Goal: Complete application form

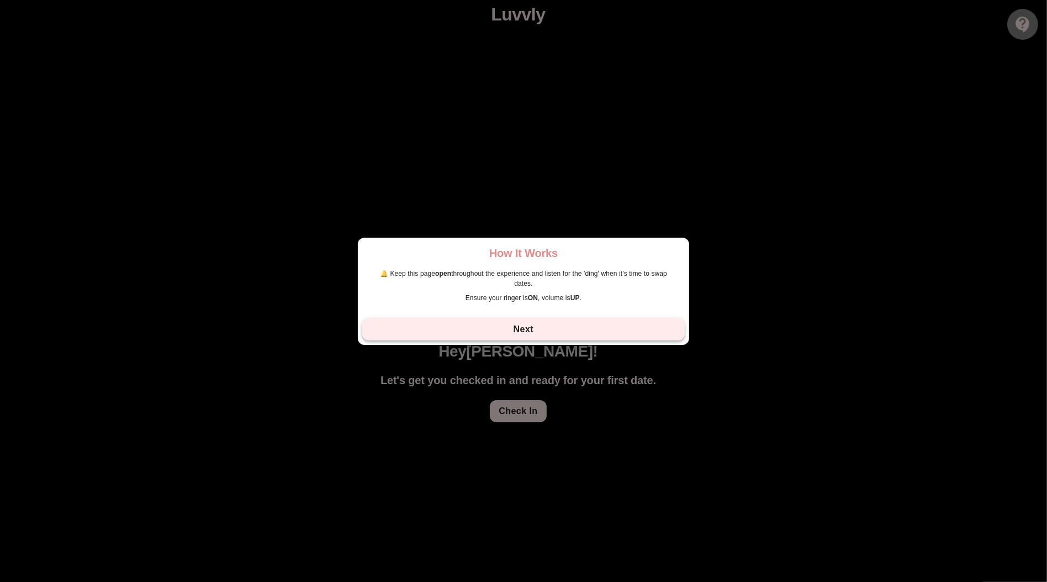
click at [547, 322] on button "Next" at bounding box center [523, 329] width 323 height 22
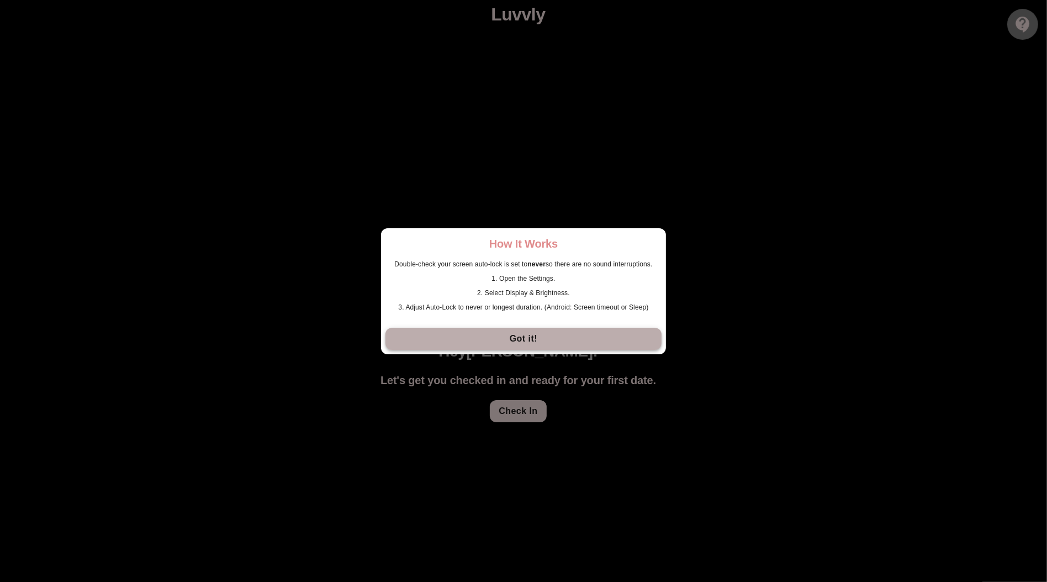
click at [542, 336] on button "Got it!" at bounding box center [524, 339] width 276 height 22
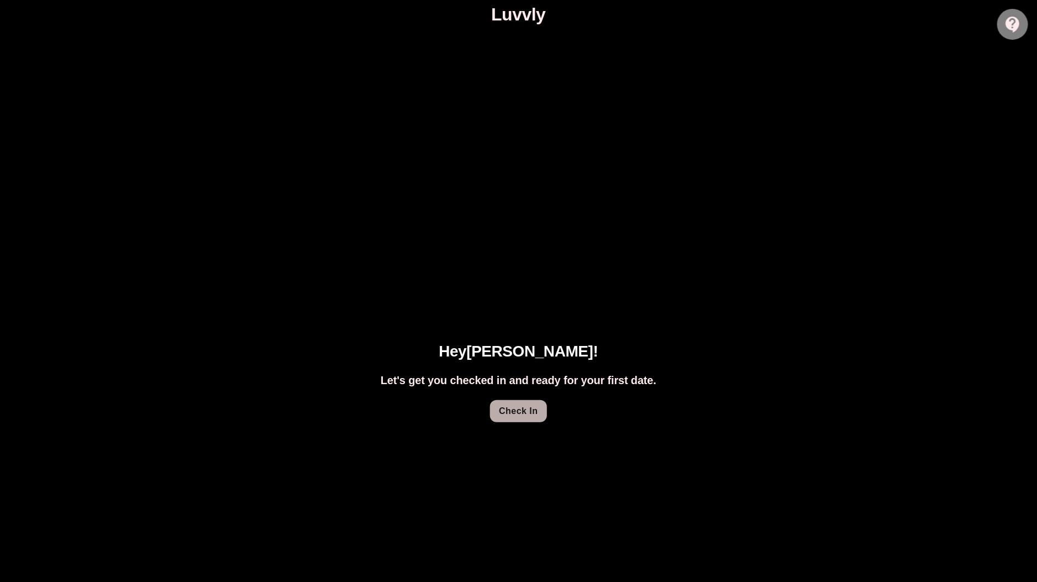
click at [524, 414] on button "Check In" at bounding box center [518, 411] width 56 height 22
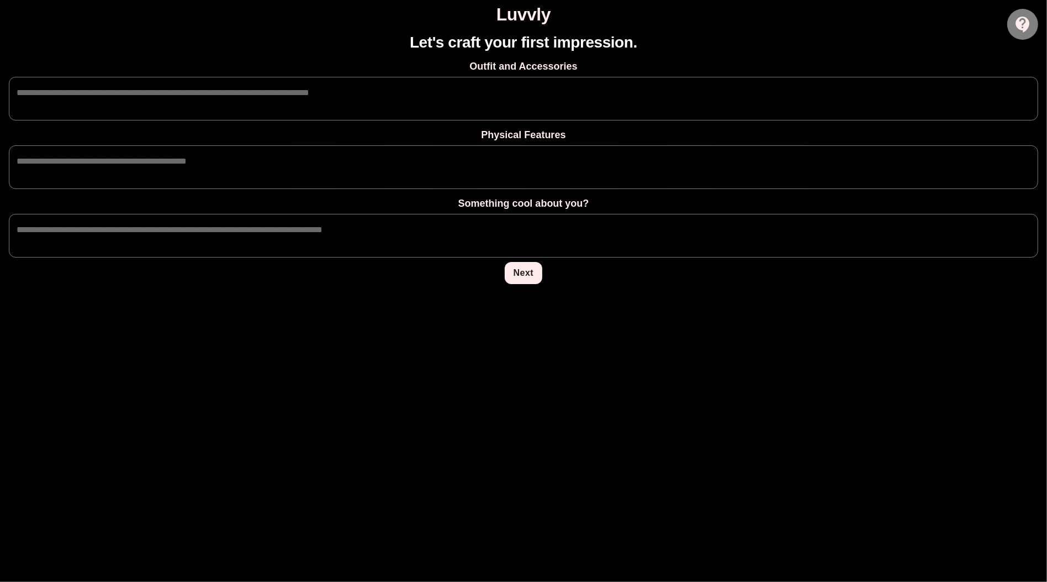
type textarea "**********"
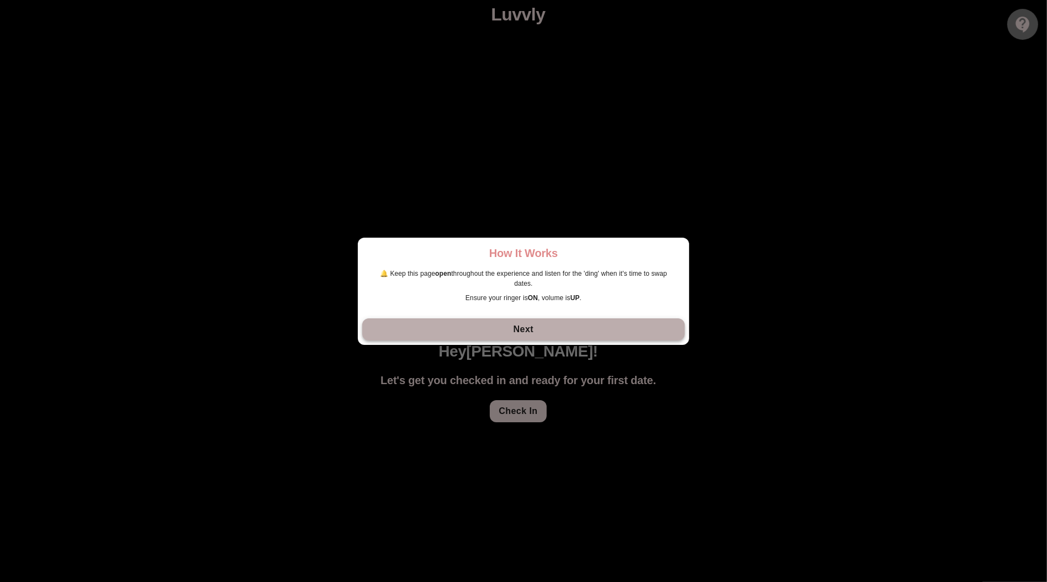
click at [573, 328] on button "Next" at bounding box center [523, 329] width 323 height 22
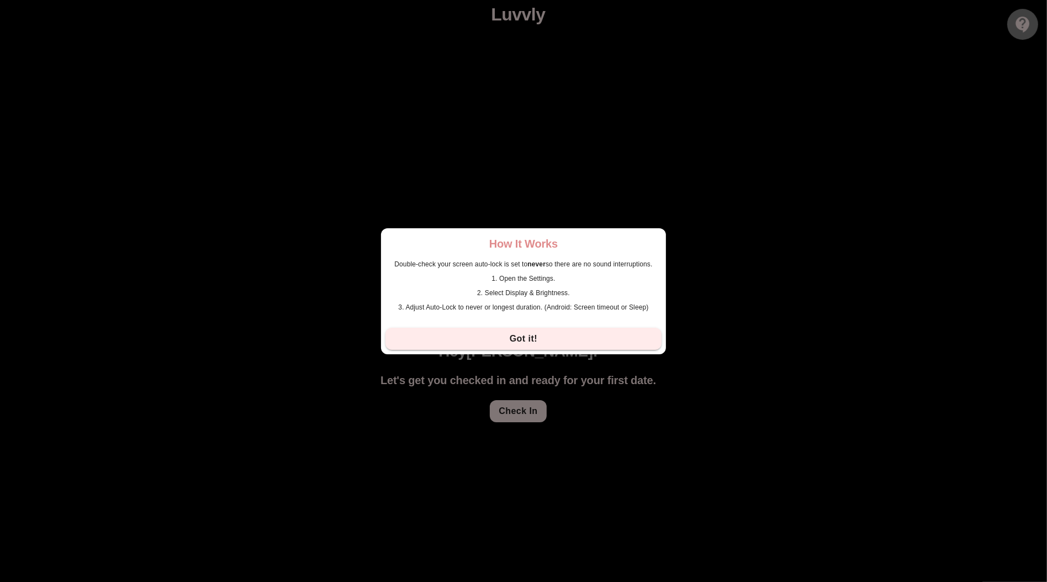
click at [582, 223] on div "How It Works Double-check your screen auto-lock is set to never so there are no…" at bounding box center [523, 291] width 1047 height 582
